Goal: Find specific page/section: Find specific page/section

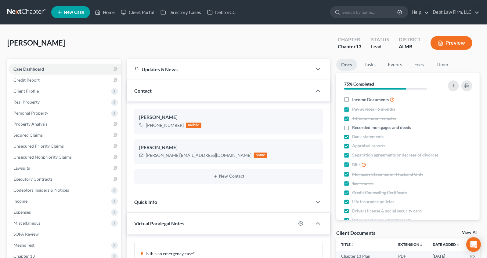
scroll to position [228, 0]
click at [416, 63] on link "Fees" at bounding box center [420, 65] width 20 height 12
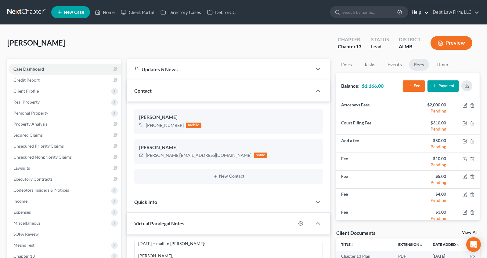
click at [419, 14] on link "Help" at bounding box center [419, 12] width 20 height 11
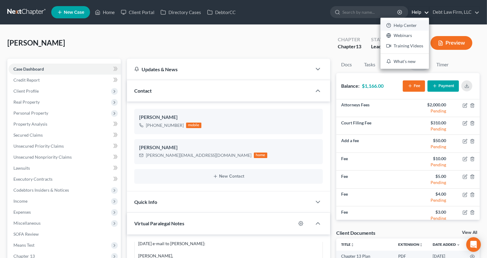
click at [410, 25] on link "Help Center" at bounding box center [405, 25] width 49 height 10
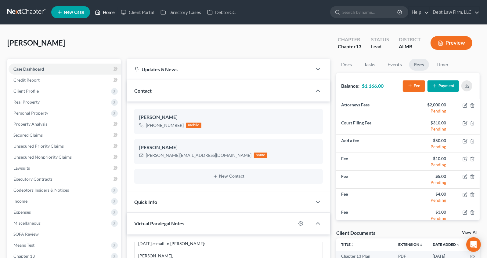
click at [104, 10] on link "Home" at bounding box center [105, 12] width 26 height 11
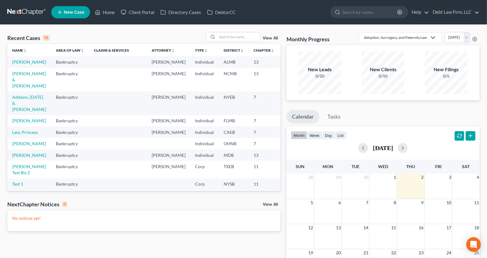
click at [273, 38] on link "View All" at bounding box center [270, 38] width 15 height 4
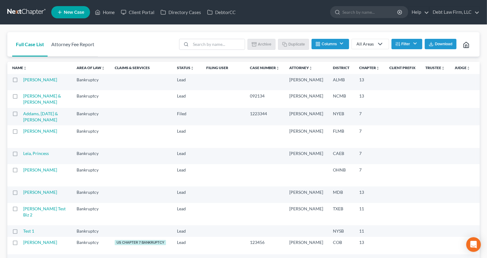
click at [82, 42] on link "Attorney Fee Report" at bounding box center [73, 44] width 50 height 24
